Goal: Transaction & Acquisition: Purchase product/service

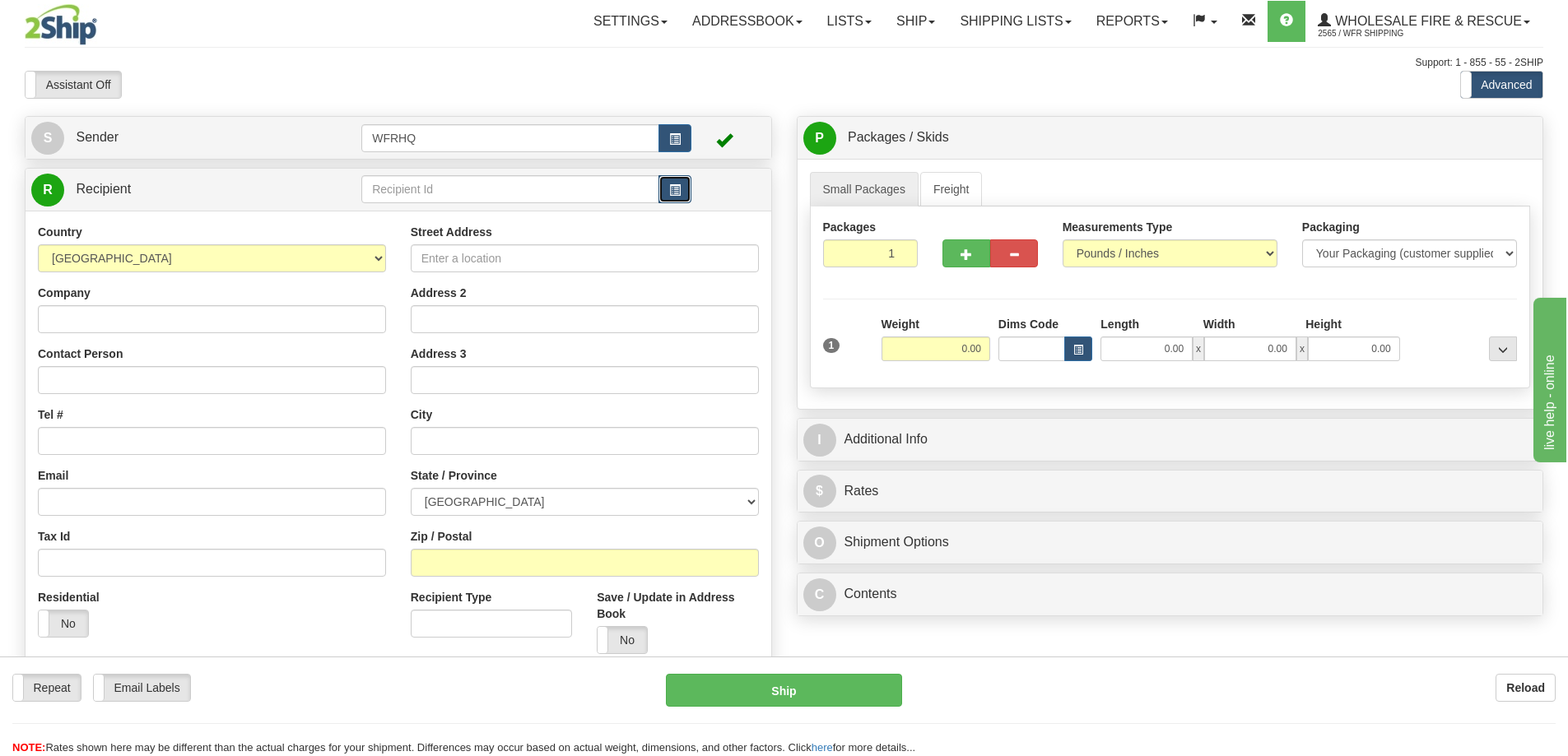
click at [665, 197] on button "button" at bounding box center [676, 189] width 33 height 28
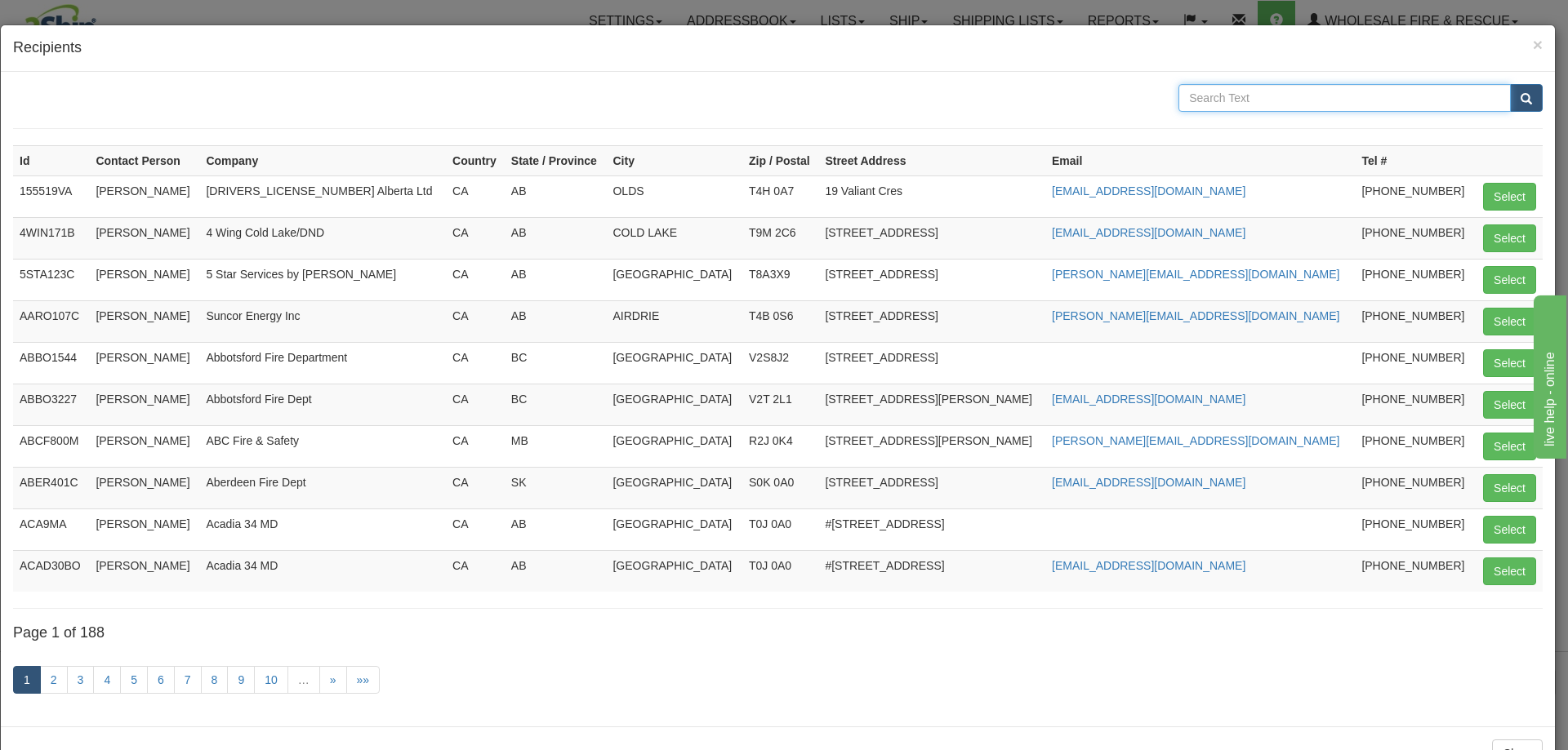
click at [1259, 104] on input "text" at bounding box center [1345, 98] width 333 height 27
type input "FNESS"
click at [1510, 84] on button "submit" at bounding box center [1526, 98] width 33 height 27
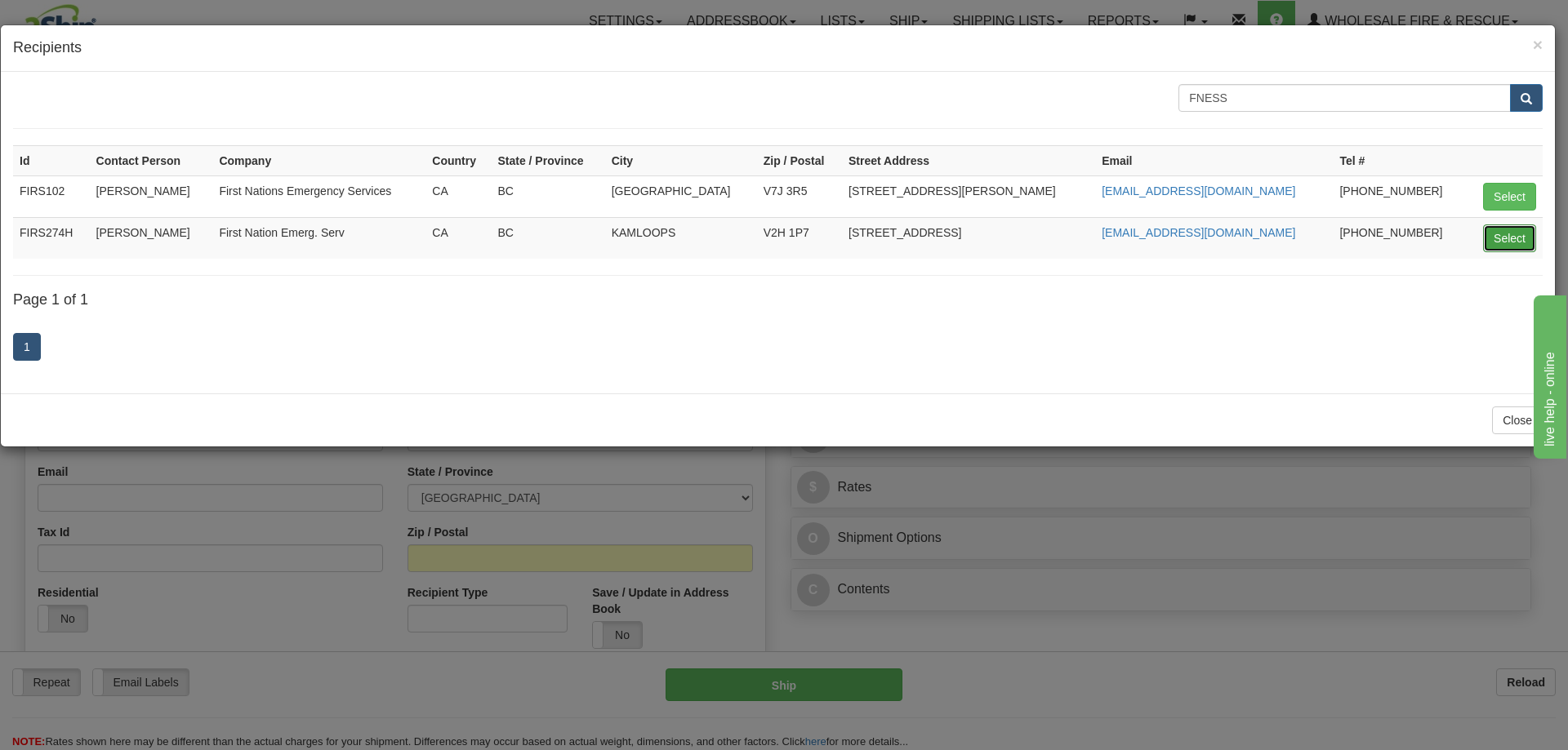
click at [1515, 237] on button "Select" at bounding box center [1510, 238] width 53 height 27
type input "FIRS274H"
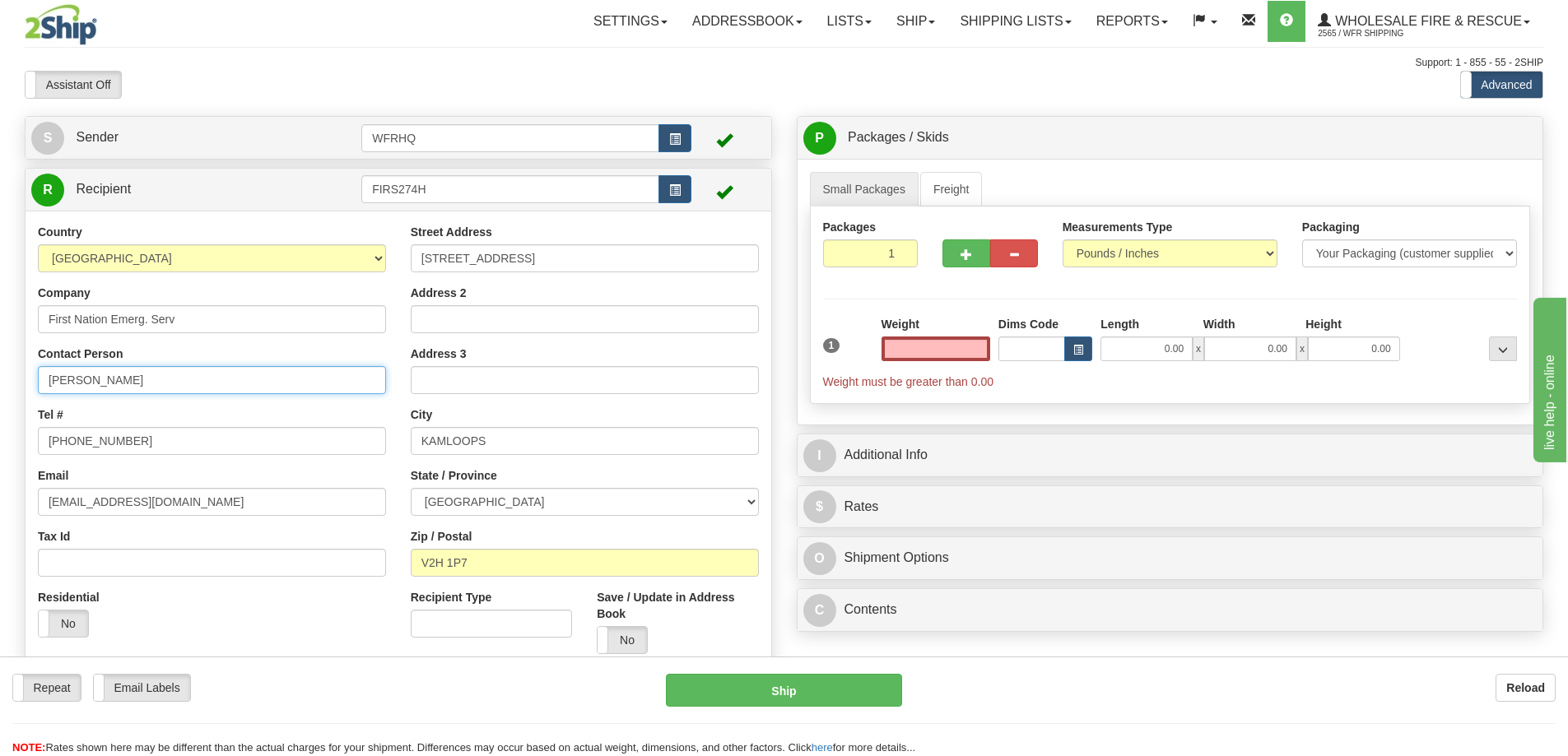
type input "0.00"
drag, startPoint x: 111, startPoint y: 378, endPoint x: -59, endPoint y: 378, distance: 170.0
click at [0, 378] on html "Training Course Close Toggle navigation Settings Shipping Preferences New Sende…" at bounding box center [784, 378] width 1568 height 756
type input "[PERSON_NAME]"
drag, startPoint x: 156, startPoint y: 437, endPoint x: -73, endPoint y: 444, distance: 229.1
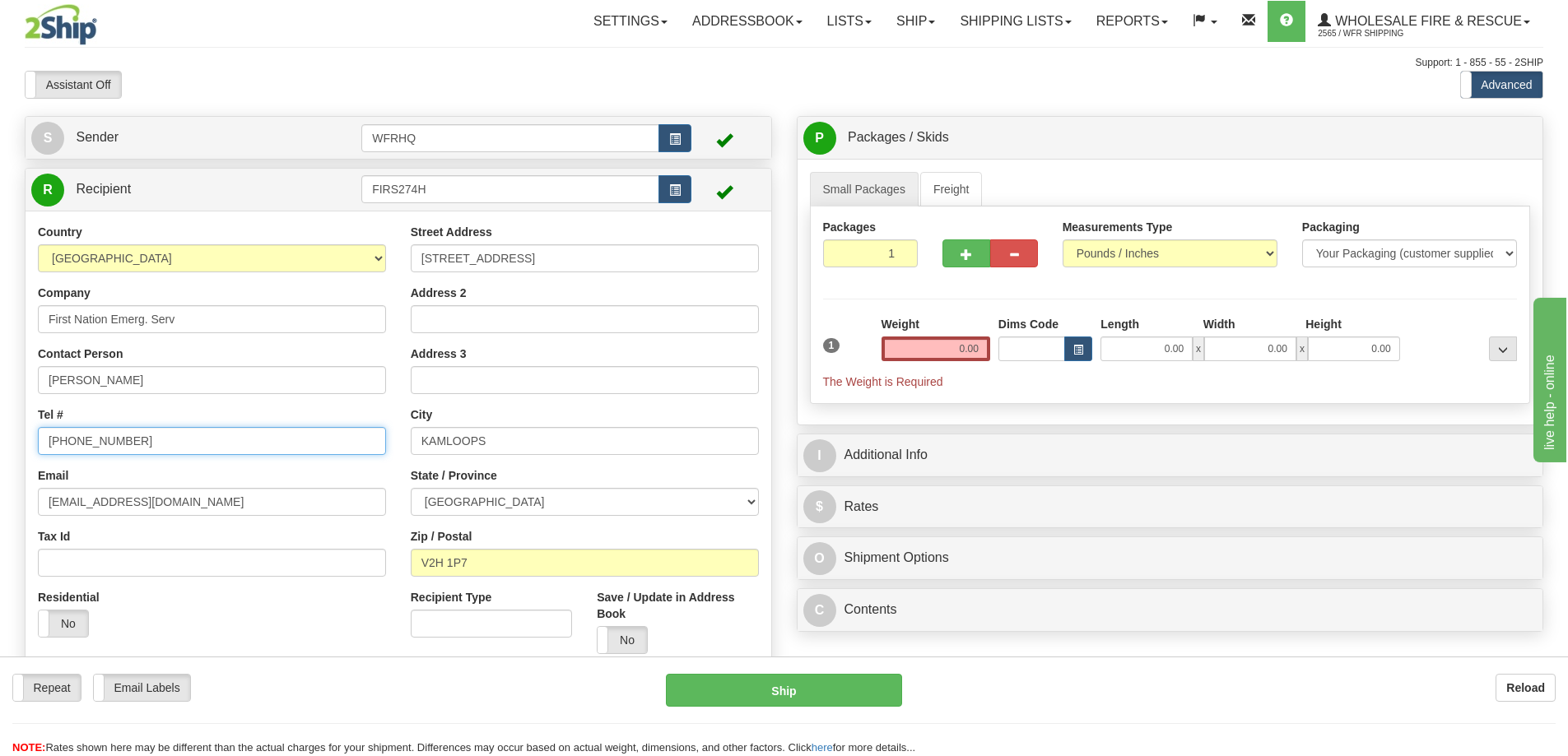
click at [0, 444] on html "Training Course Close Toggle navigation Settings Shipping Preferences New Sende…" at bounding box center [784, 378] width 1568 height 756
type input "[PHONE_NUMBER]"
click at [949, 344] on input "0.00" at bounding box center [936, 348] width 108 height 25
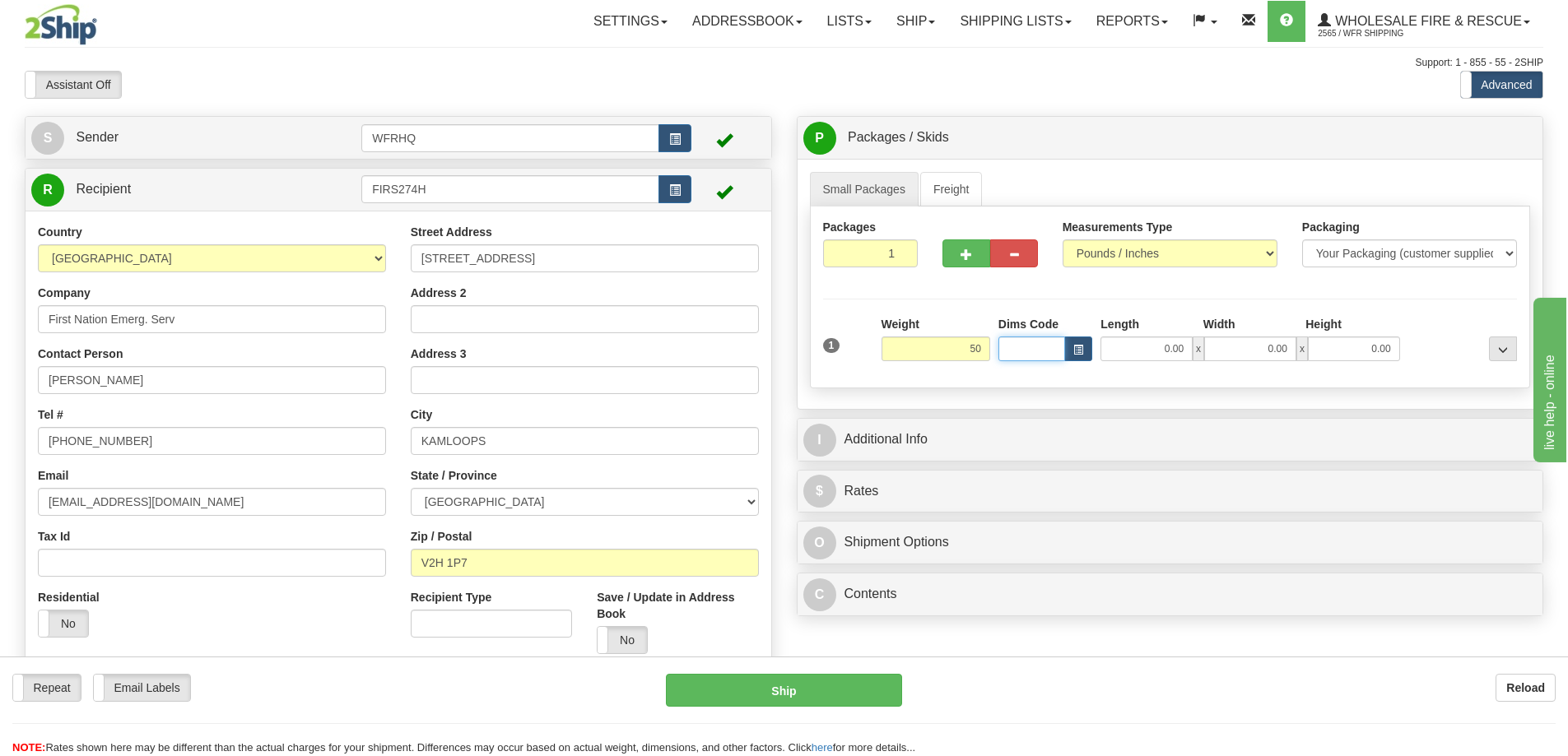
type input "50.00"
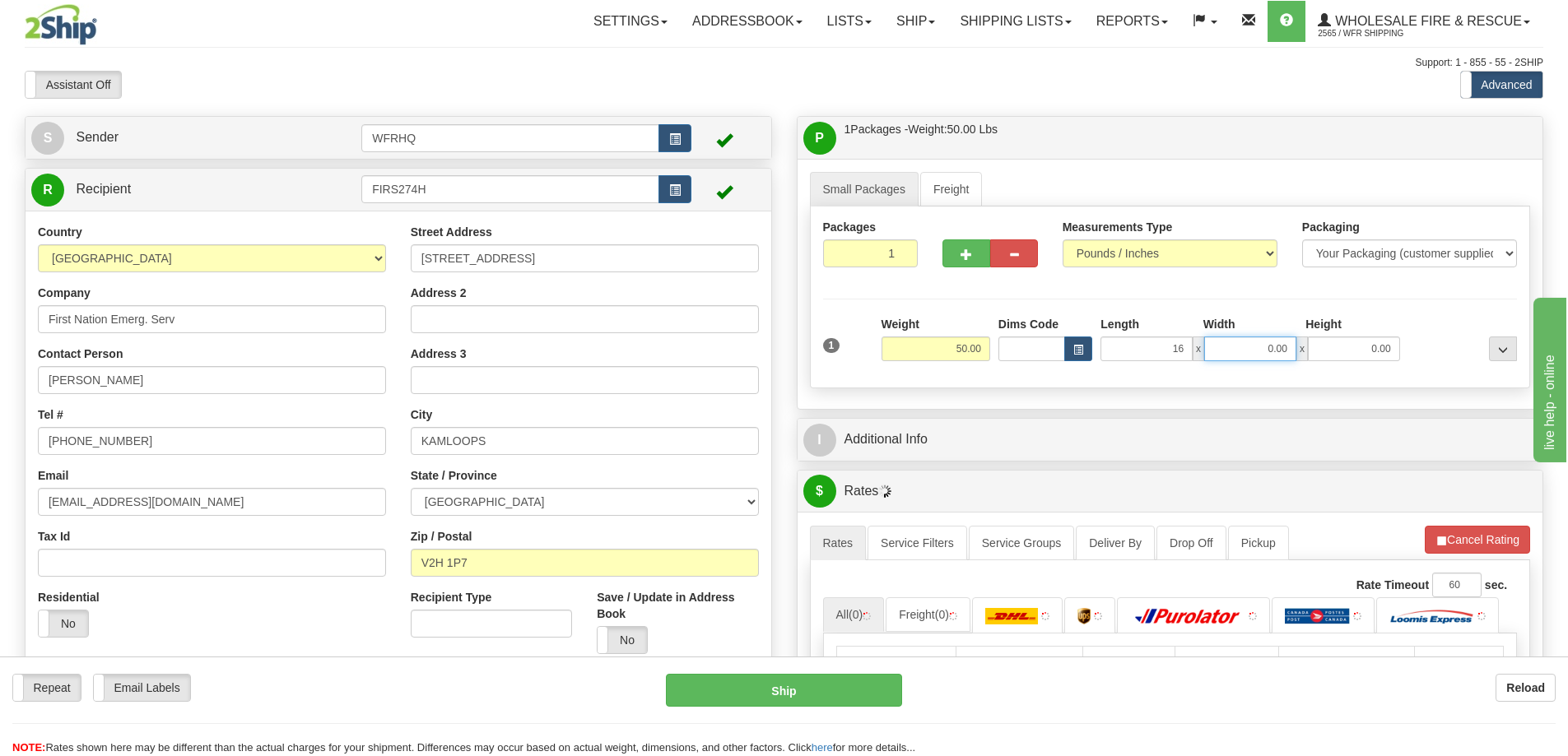
type input "16.00"
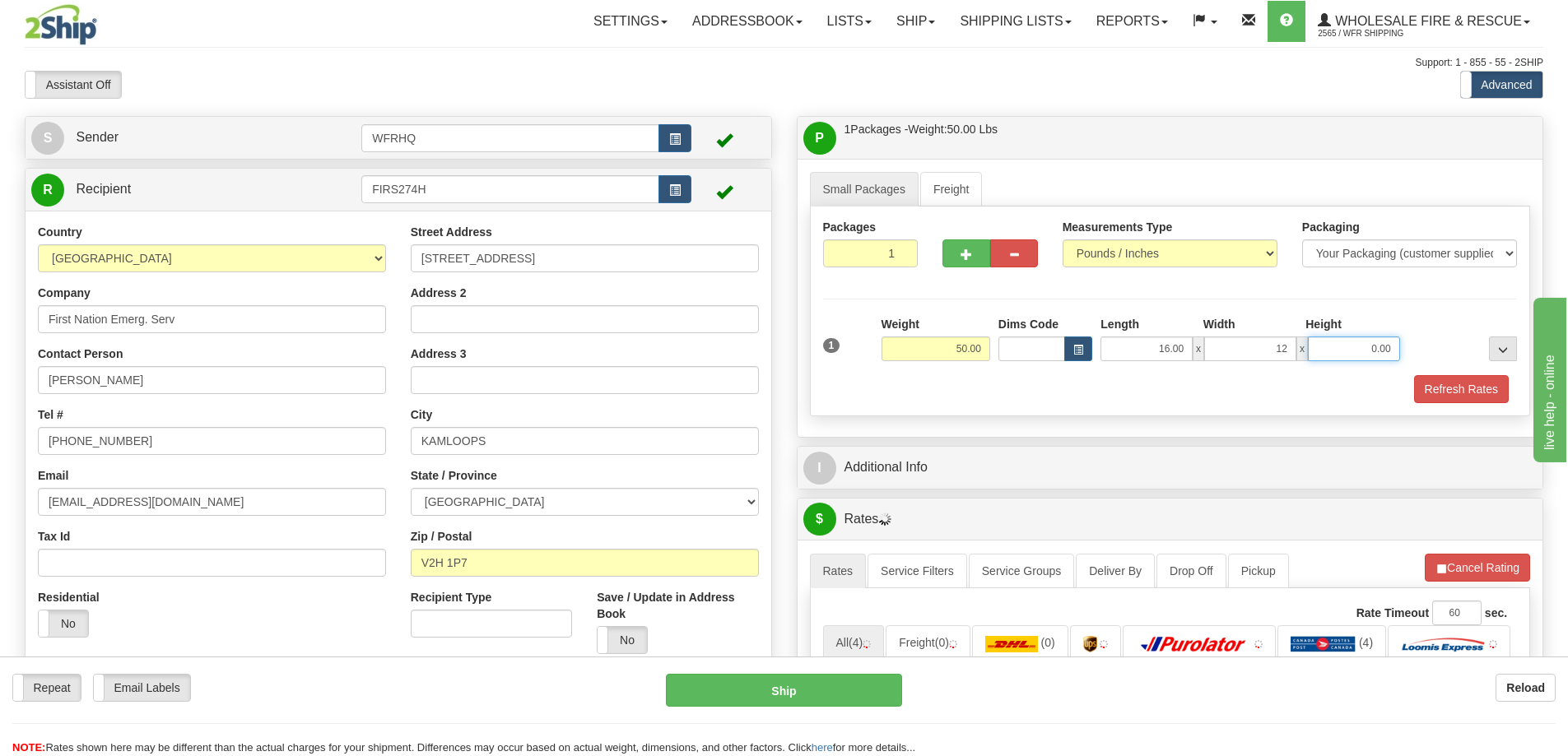
type input "12.00"
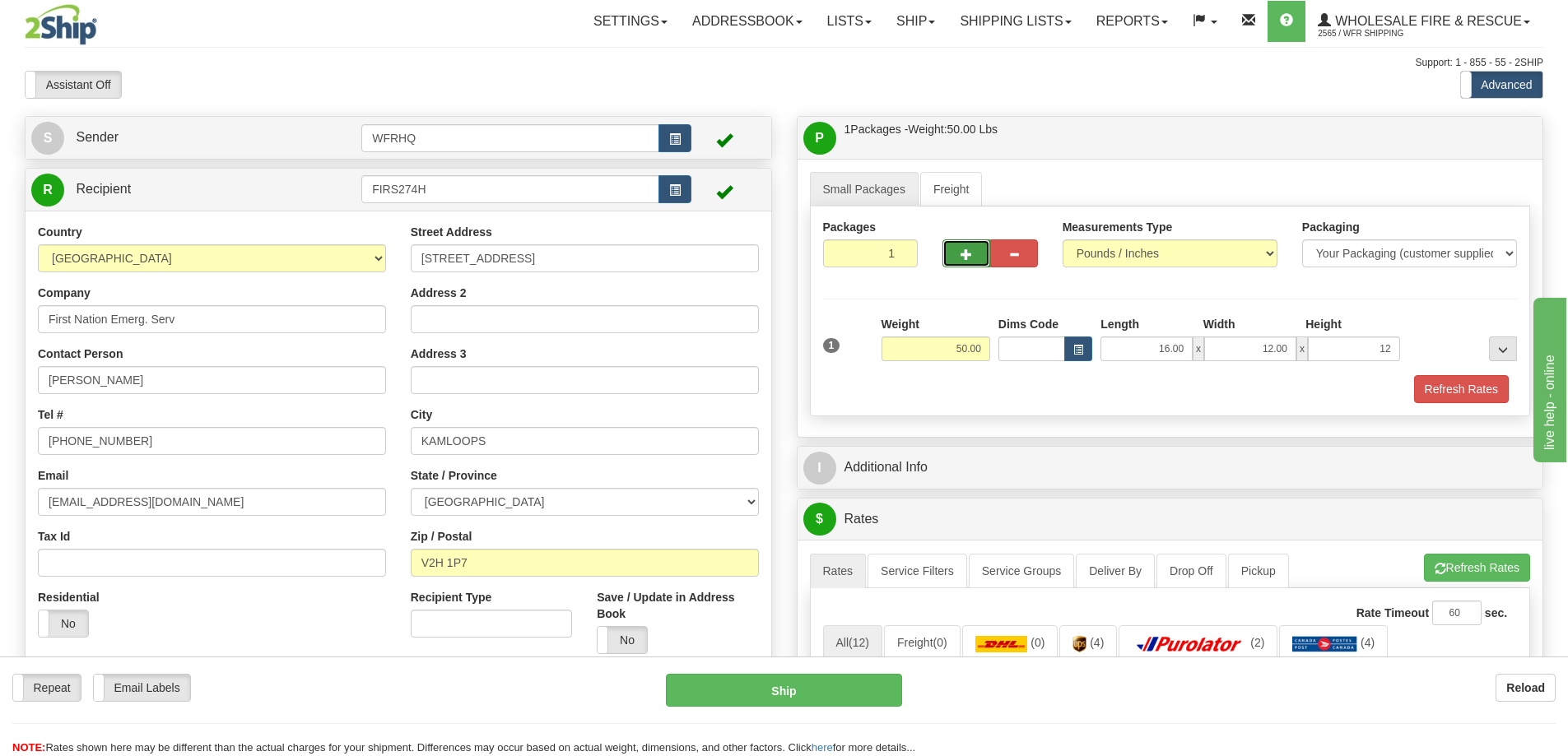
type input "12.00"
click at [965, 252] on span "button" at bounding box center [966, 254] width 12 height 11
radio input "true"
type input "2"
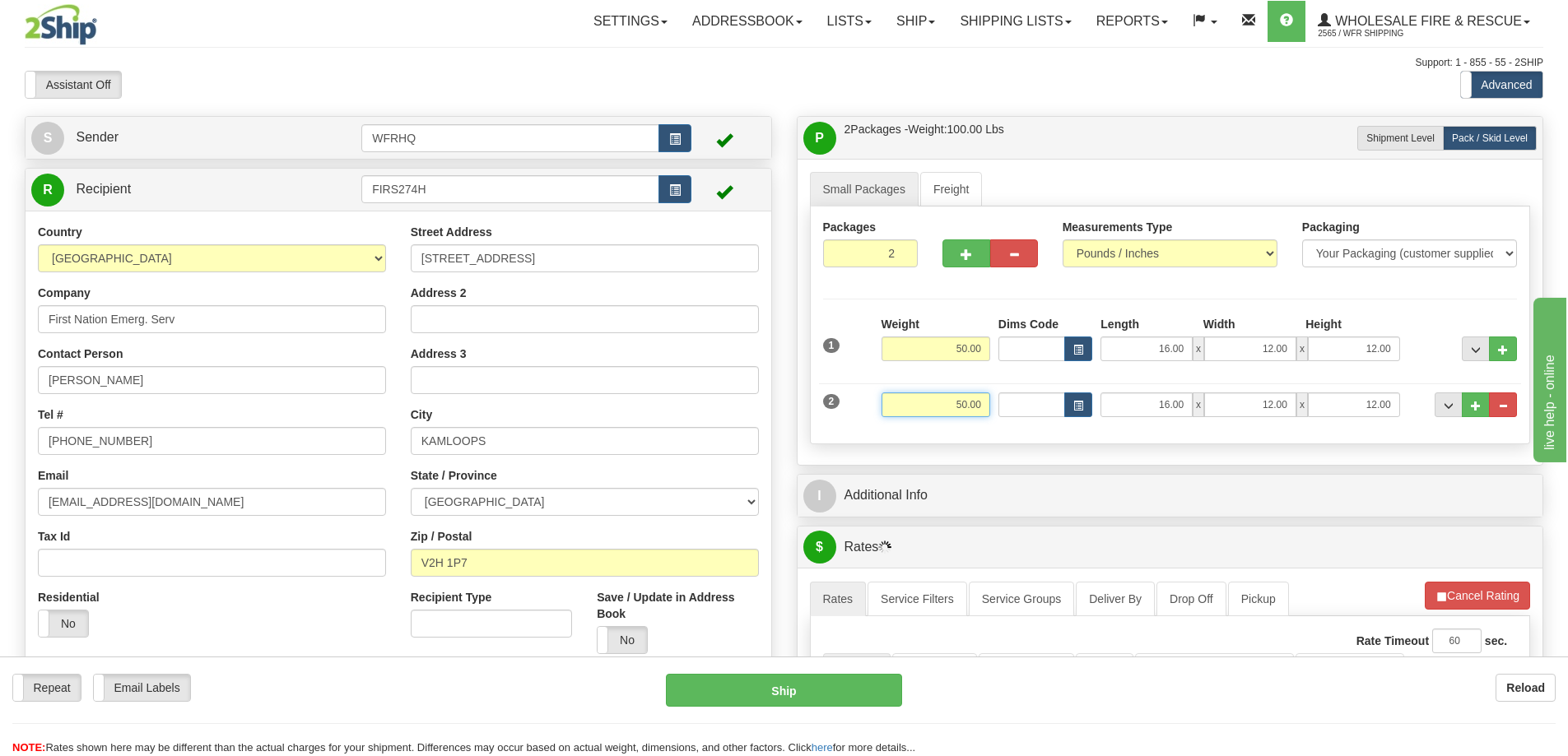
drag, startPoint x: 946, startPoint y: 402, endPoint x: 1009, endPoint y: 401, distance: 63.0
click at [1009, 401] on div "2 Weight 50.00 Dims Code Length Width Height" at bounding box center [1170, 402] width 703 height 55
type input "39.00"
type input "24.00"
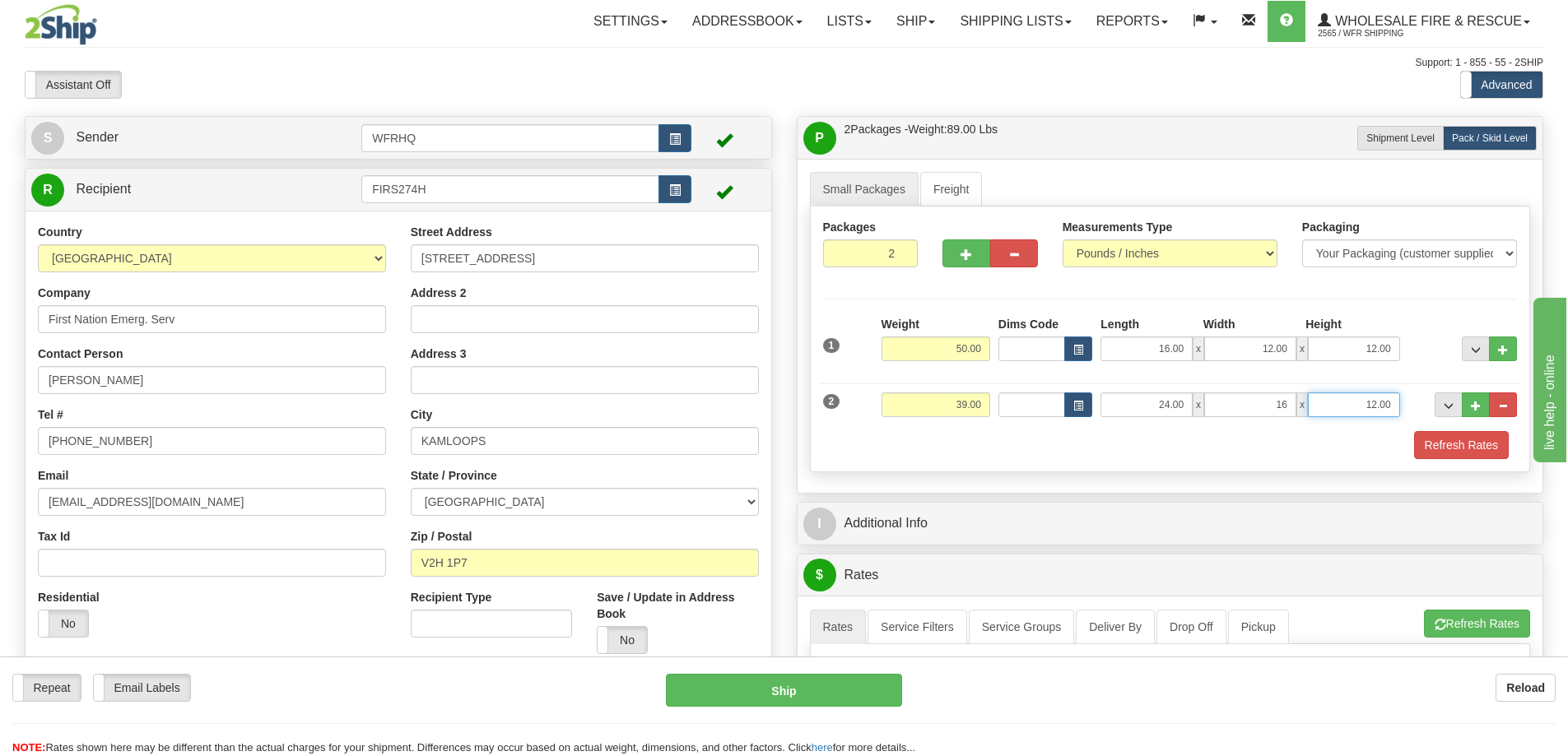
type input "16.00"
type input "12"
click at [950, 248] on button "button" at bounding box center [967, 254] width 48 height 28
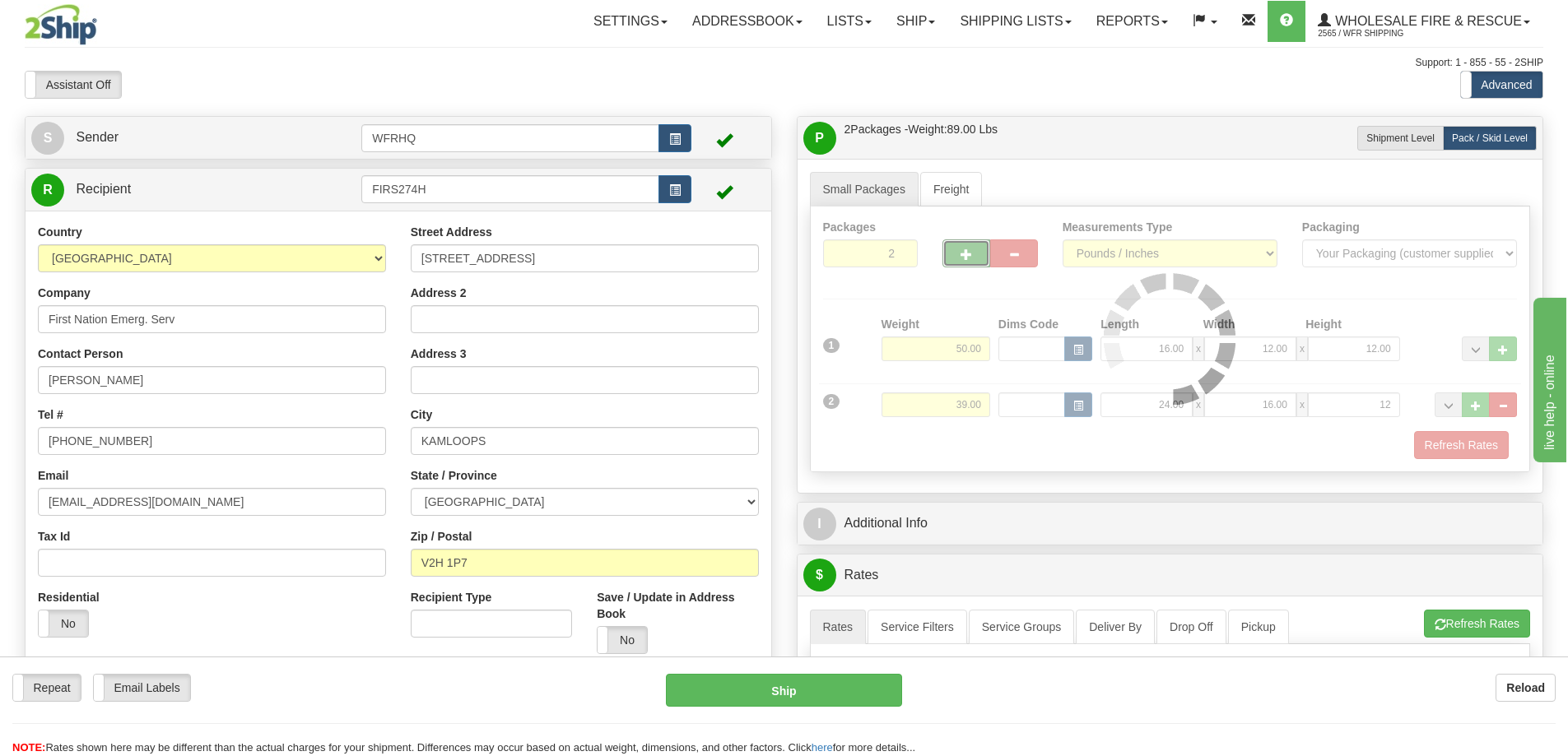
type input "3"
type input "12.00"
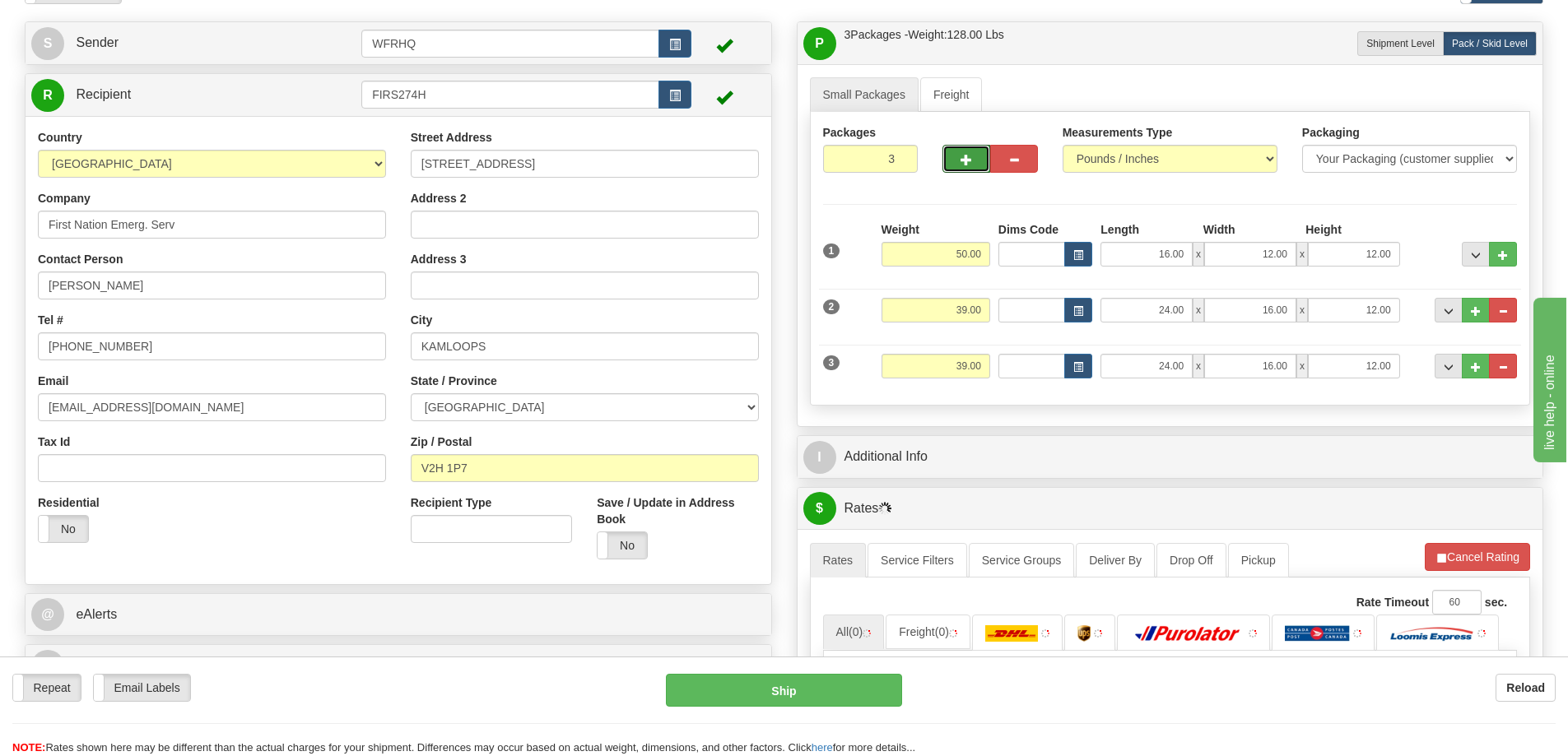
scroll to position [329, 0]
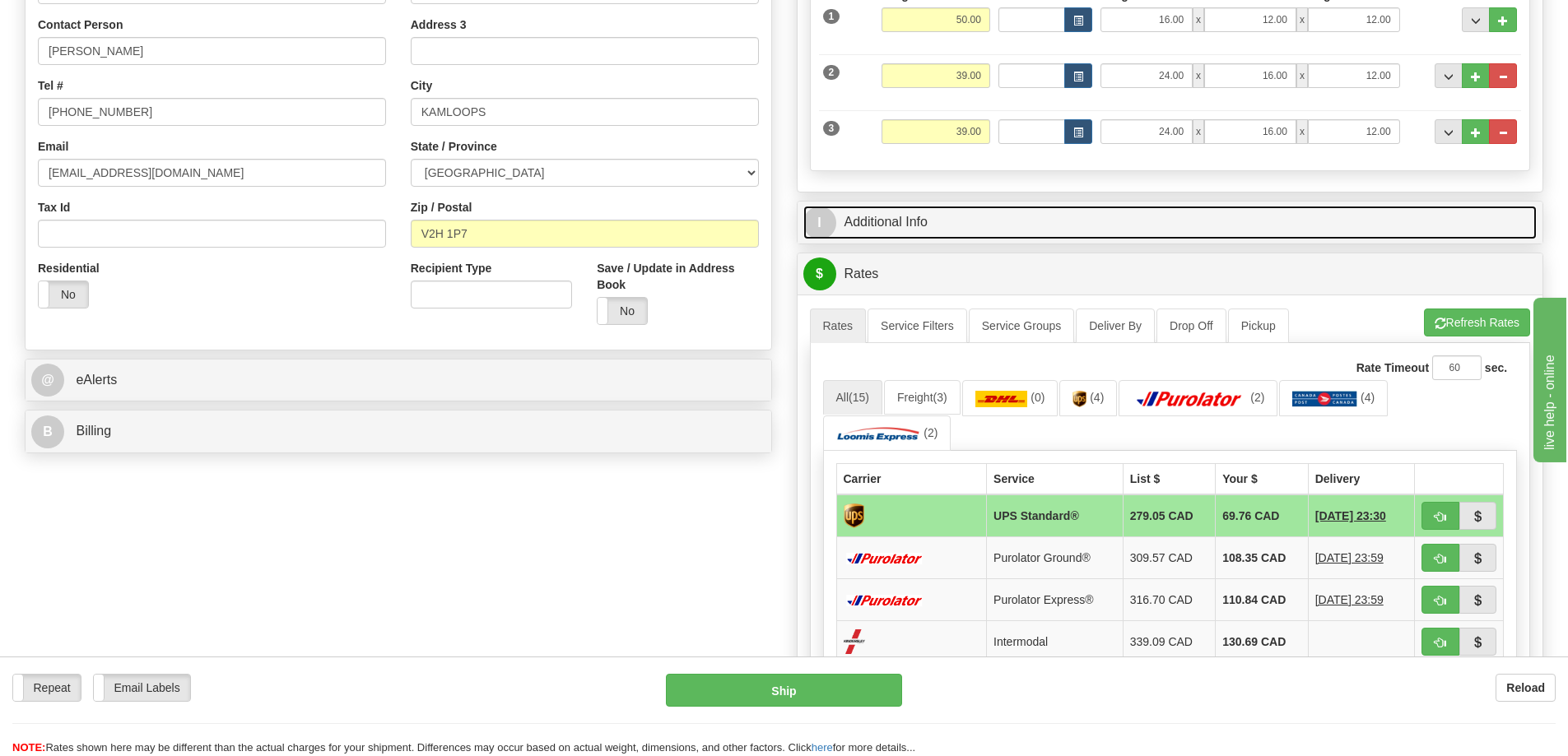
click at [911, 226] on link "I Additional Info" at bounding box center [1170, 222] width 734 height 34
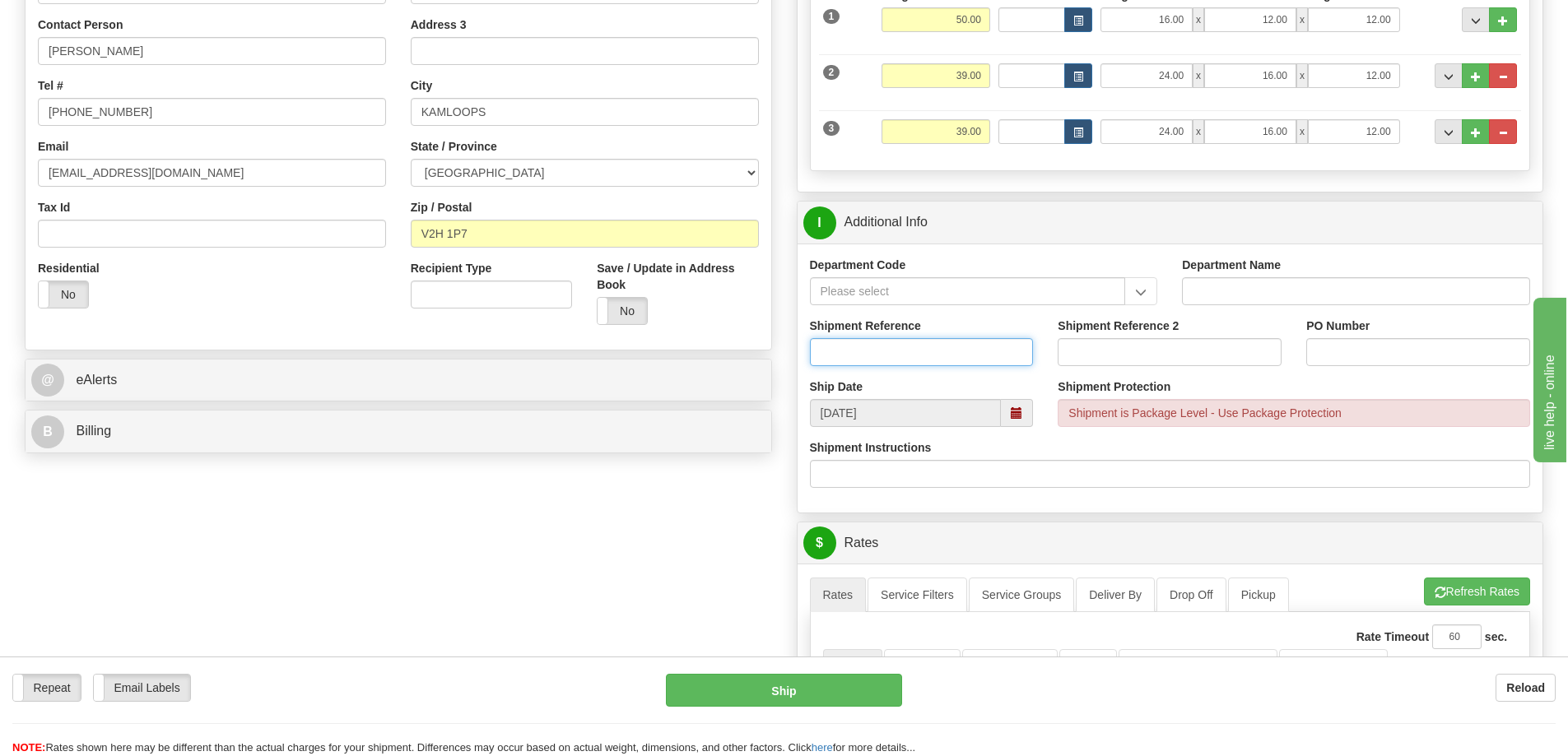
click at [888, 351] on input "Shipment Reference" at bounding box center [922, 352] width 224 height 28
type input "S46447 - 30664"
click at [1433, 360] on input "PO Number" at bounding box center [1419, 352] width 224 height 28
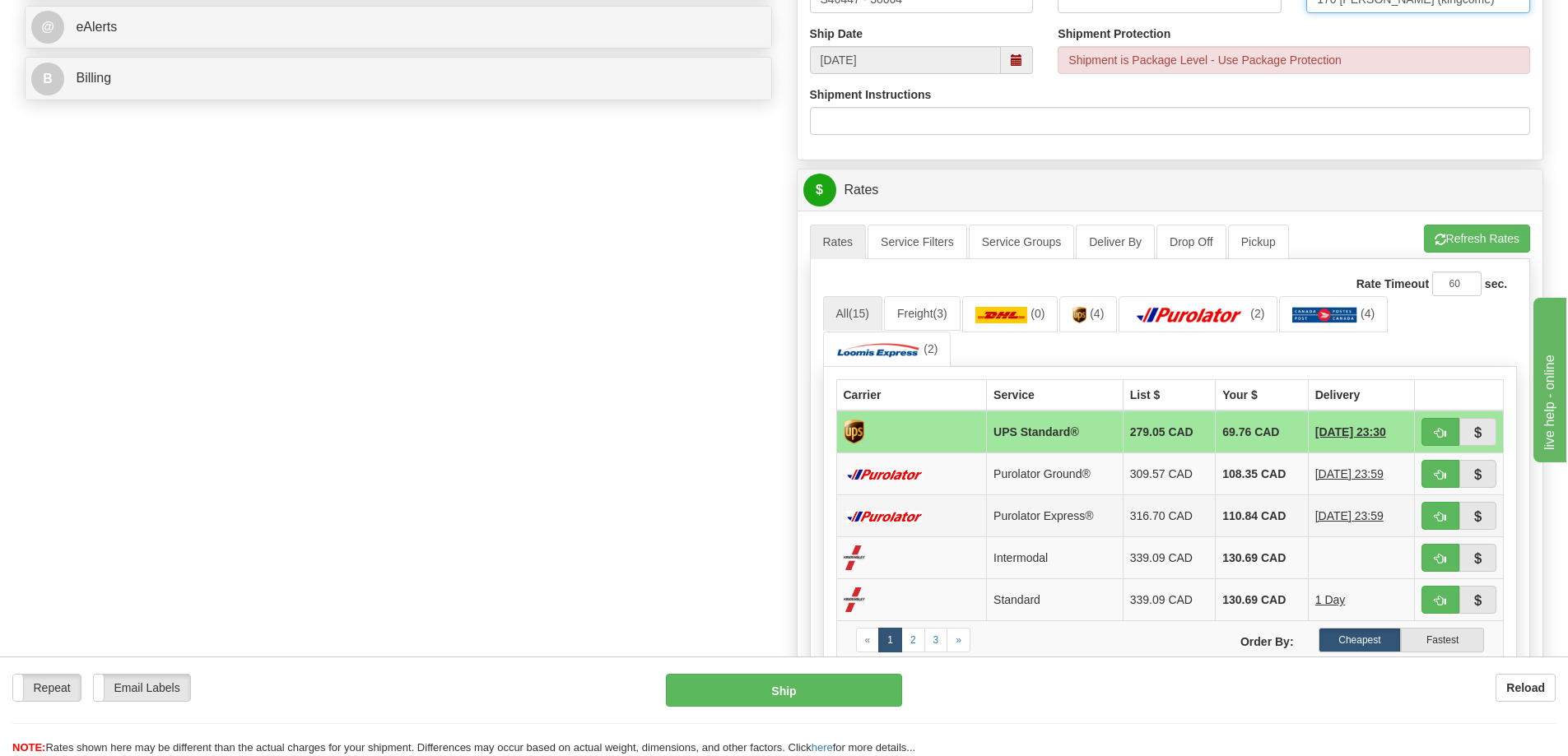
scroll to position [740, 0]
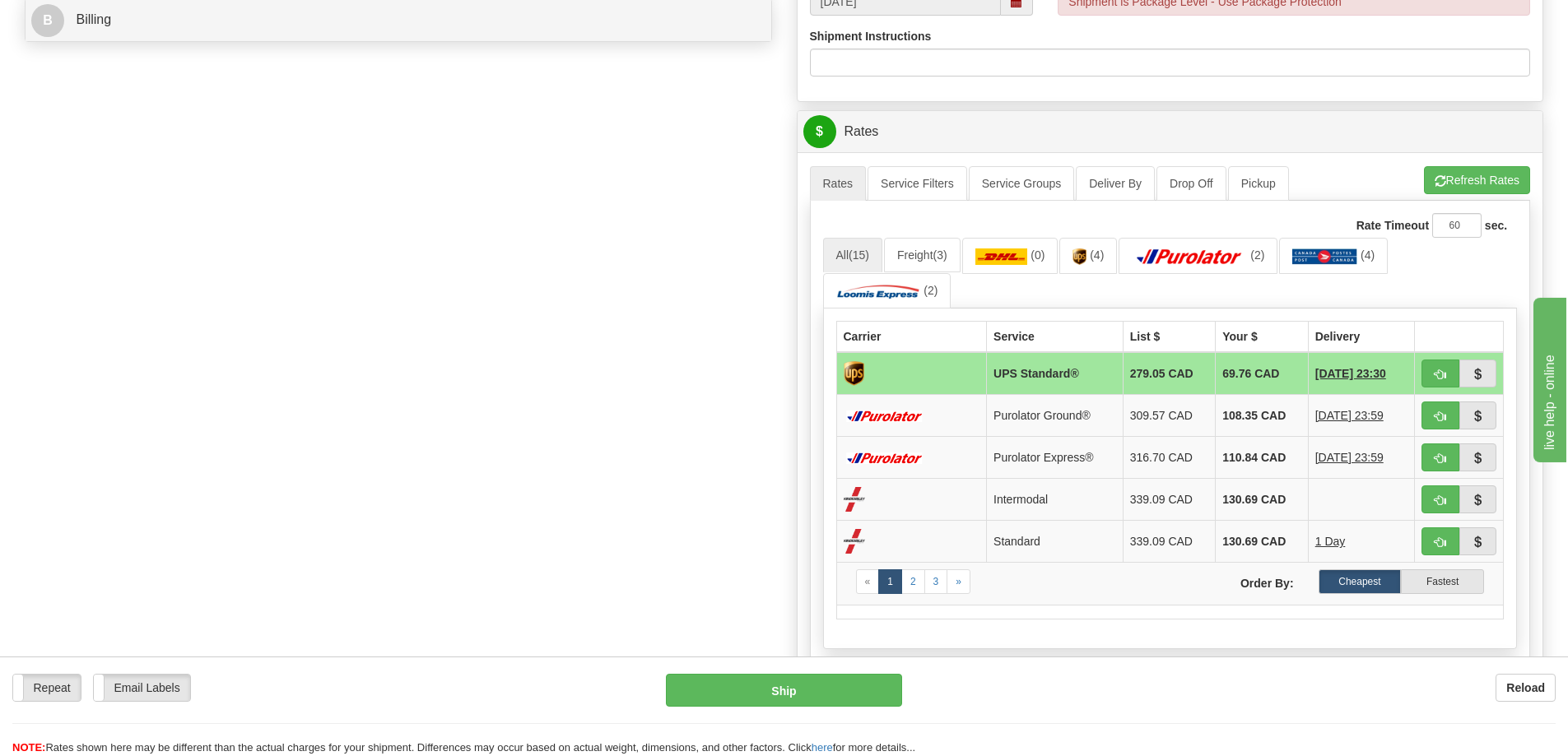
type input "170 [PERSON_NAME] (kingcome)"
click at [1443, 419] on span "button" at bounding box center [1440, 417] width 12 height 11
type input "260"
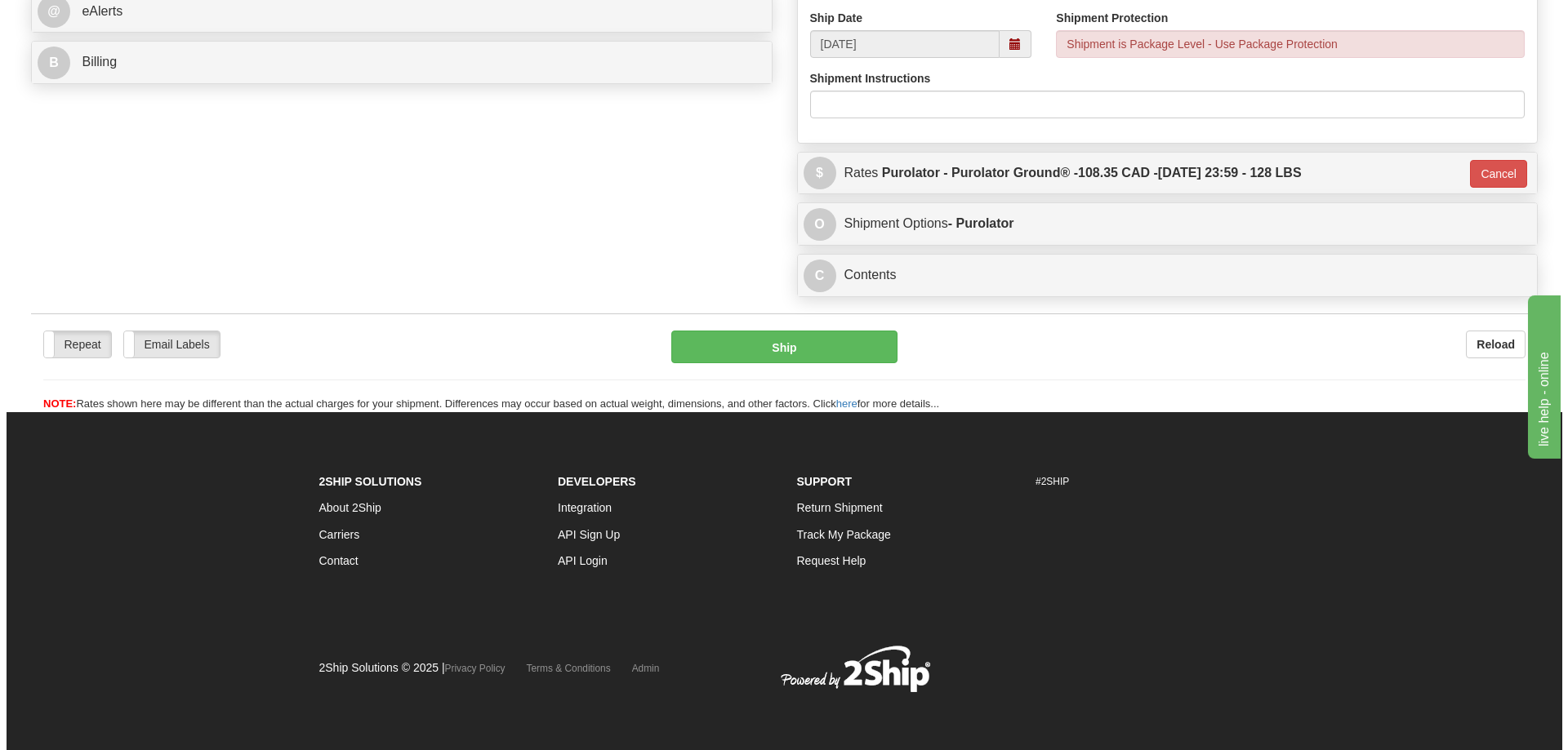
scroll to position [693, 0]
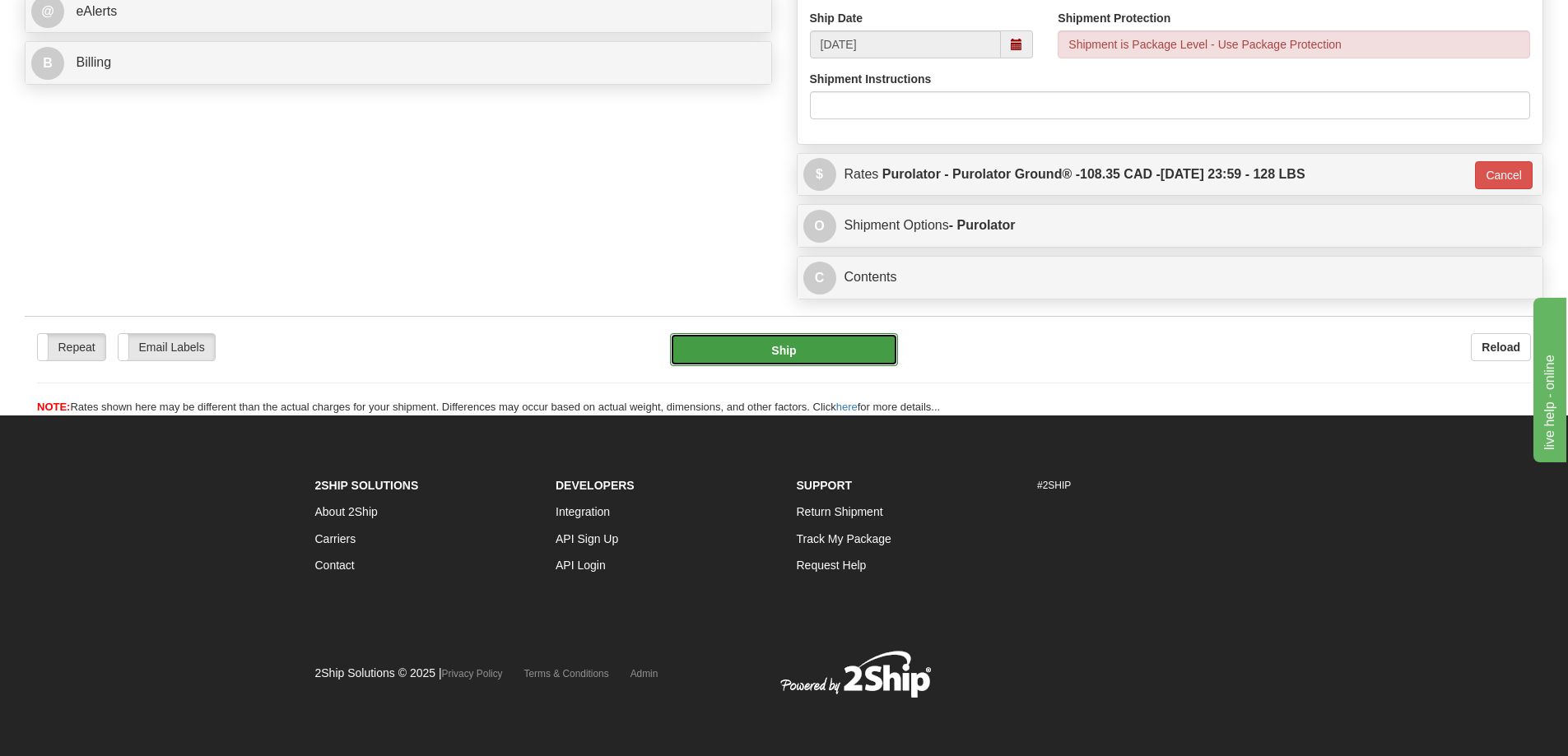
click at [755, 351] on button "Ship" at bounding box center [784, 350] width 228 height 33
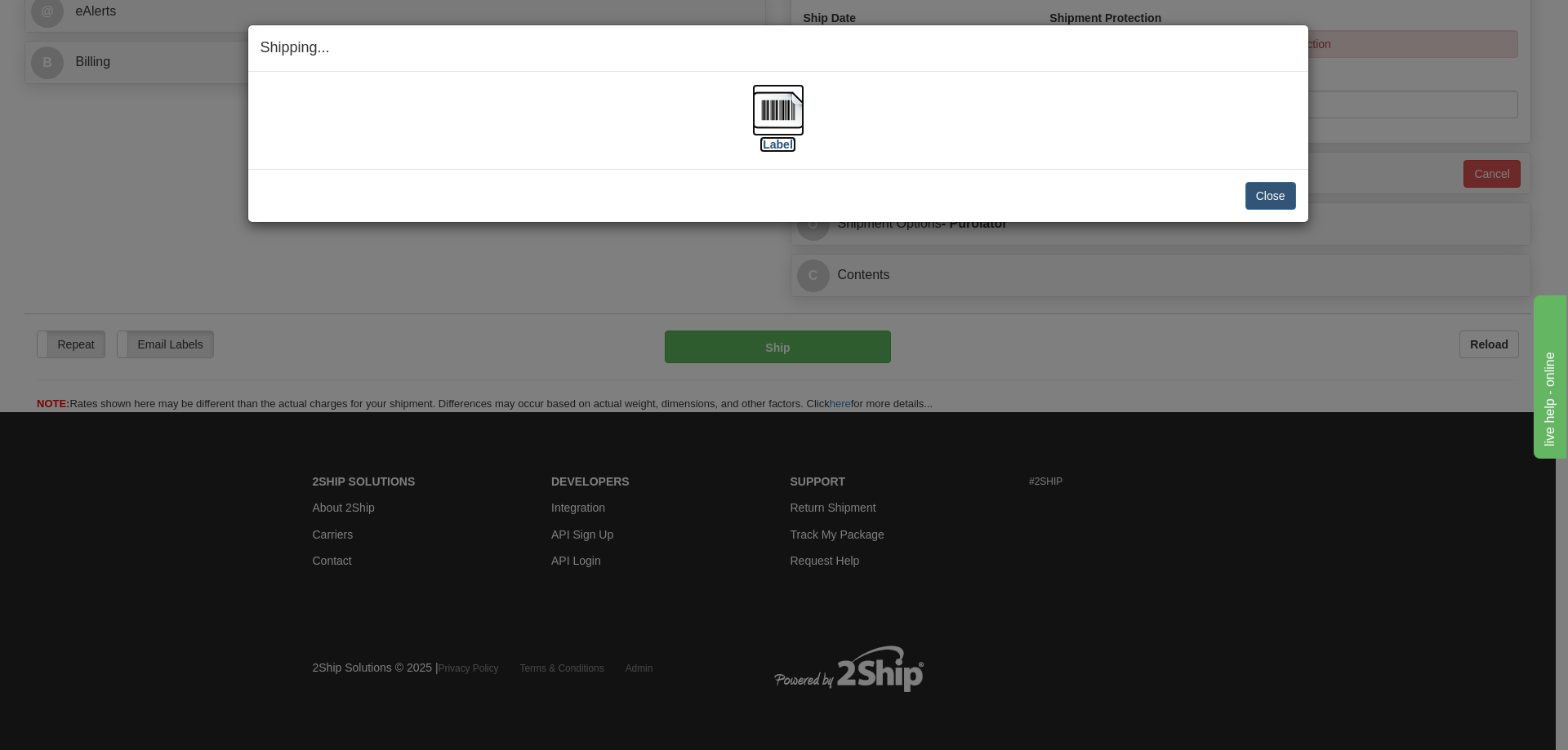
click at [786, 114] on img at bounding box center [778, 109] width 52 height 52
